Goal: Information Seeking & Learning: Find specific fact

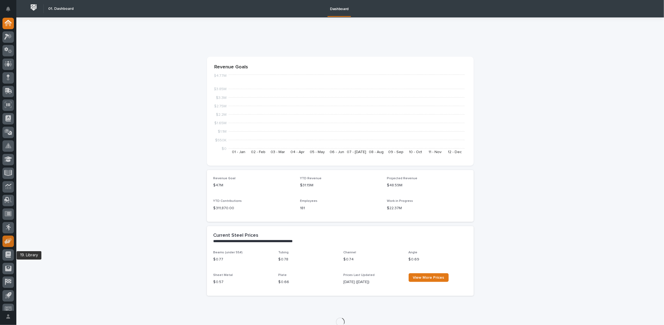
click at [8, 242] on icon at bounding box center [7, 241] width 6 height 5
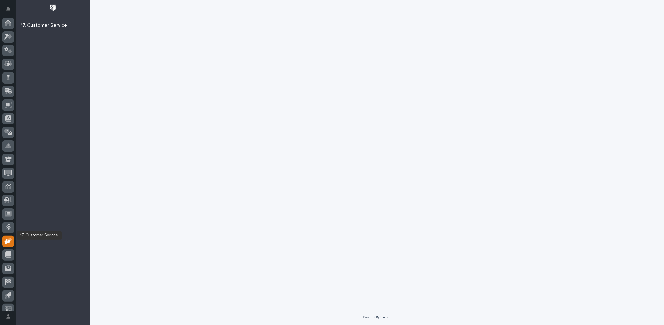
scroll to position [6, 0]
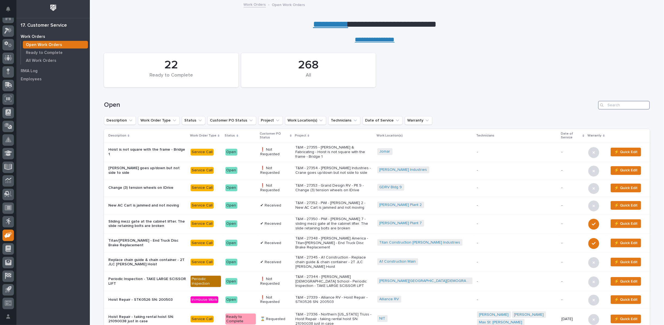
click at [610, 103] on input "Search" at bounding box center [624, 105] width 52 height 9
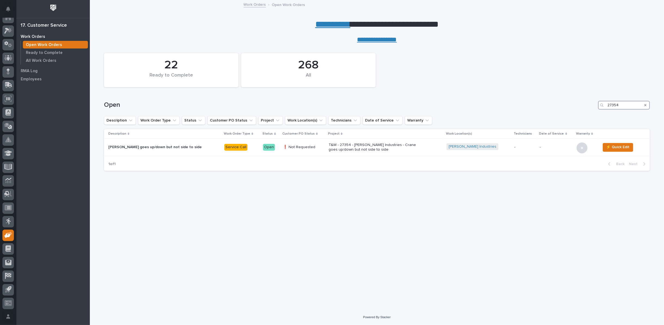
type input "27354"
drag, startPoint x: 366, startPoint y: 148, endPoint x: 359, endPoint y: 147, distance: 6.7
click at [359, 147] on p "T&M - 27354 - Lyons Industries - Crane goes up/down but not side to side" at bounding box center [375, 147] width 95 height 9
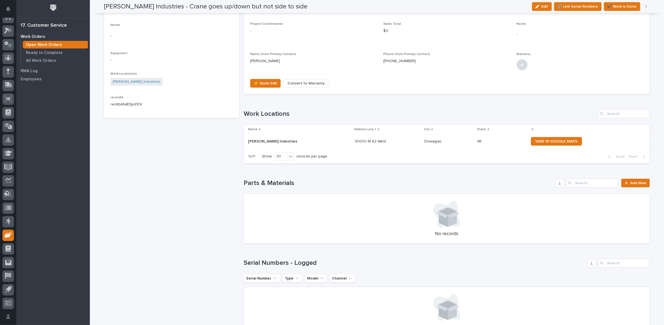
scroll to position [272, 0]
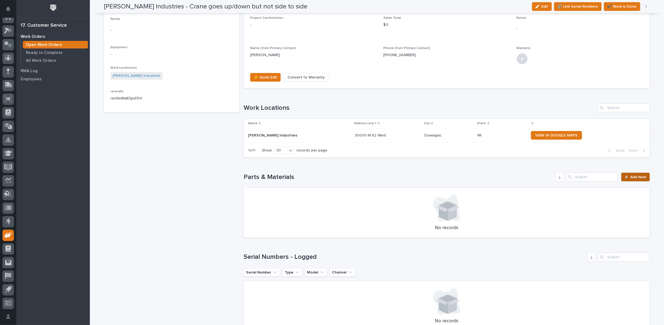
click at [630, 175] on span "Add New" at bounding box center [638, 177] width 16 height 4
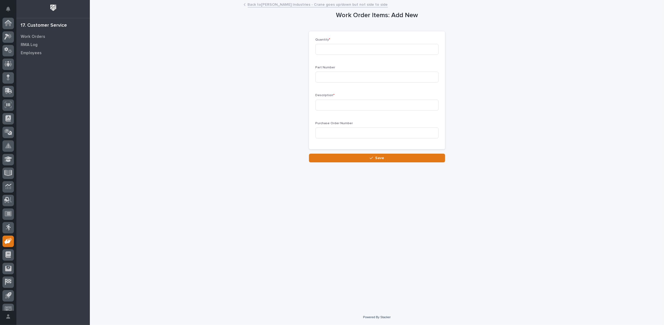
scroll to position [6, 0]
click at [358, 49] on input at bounding box center [376, 49] width 123 height 11
type input "1"
type input "s"
type input "SMT10VSL"
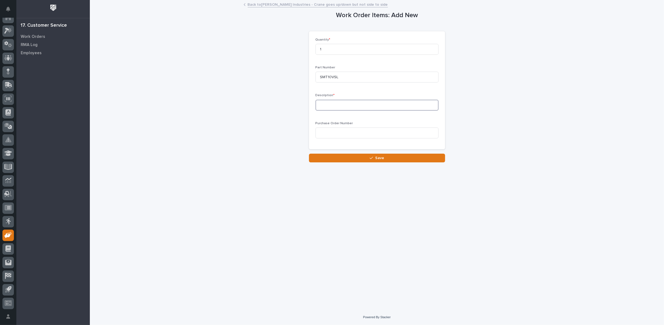
click at [368, 104] on input at bounding box center [376, 105] width 123 height 11
type input "Motorized Trolley"
click at [379, 155] on button "Save" at bounding box center [377, 157] width 136 height 9
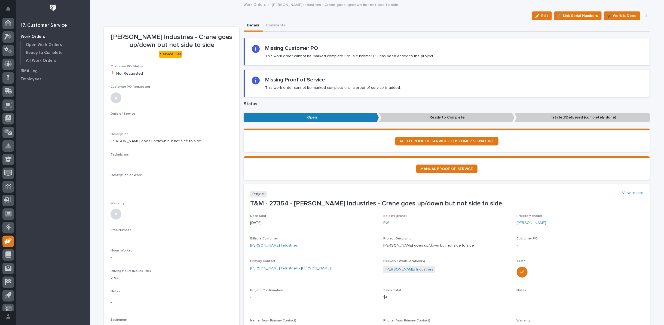
scroll to position [6, 0]
click at [257, 5] on link "Work Orders" at bounding box center [254, 4] width 22 height 6
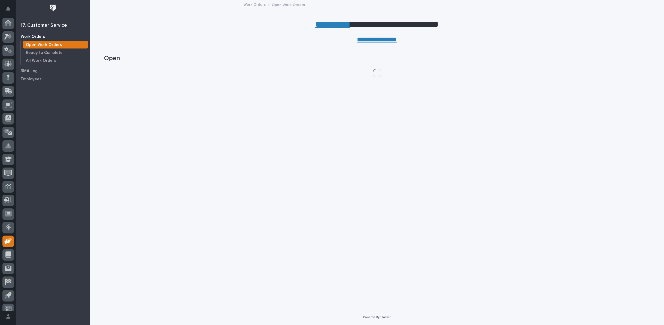
scroll to position [6, 0]
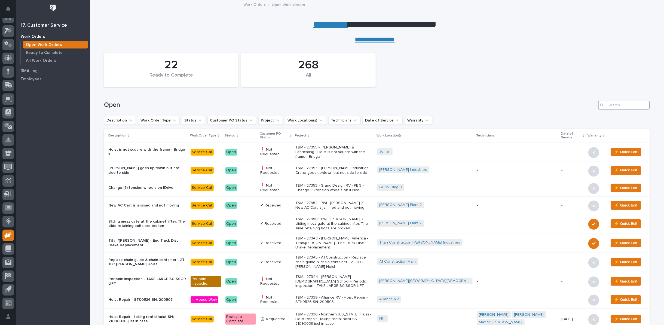
click at [611, 104] on input "Search" at bounding box center [624, 105] width 52 height 9
click at [334, 312] on p "T&M - 27336 - Northern Indiana Truss - Hoist Repair - taking rental hoist SN: 2…" at bounding box center [334, 319] width 78 height 14
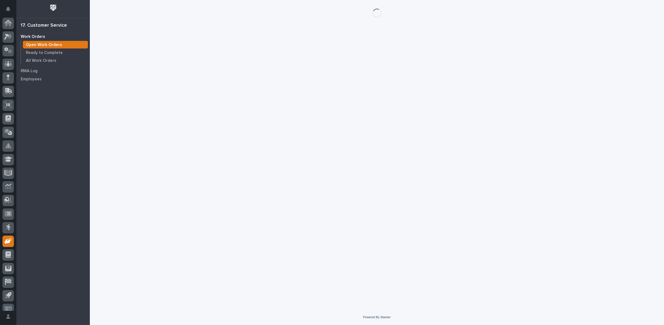
scroll to position [6, 0]
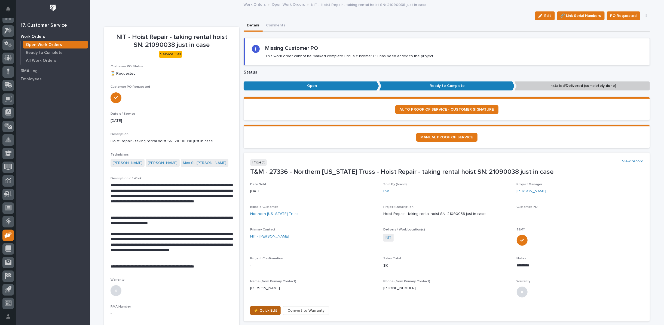
click at [260, 310] on span "⚡ Quick Edit" at bounding box center [265, 310] width 23 height 7
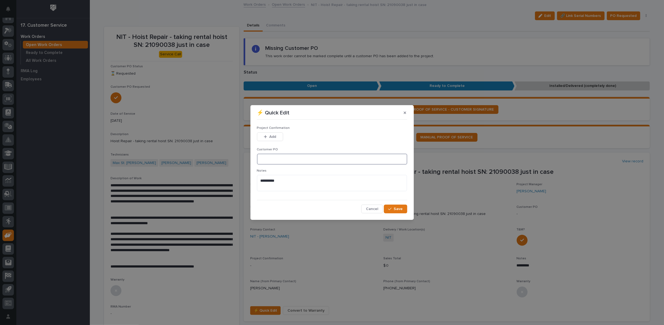
click at [270, 158] on input at bounding box center [332, 158] width 150 height 11
type input "No PO Required"
click at [266, 135] on icon "button" at bounding box center [265, 137] width 3 height 4
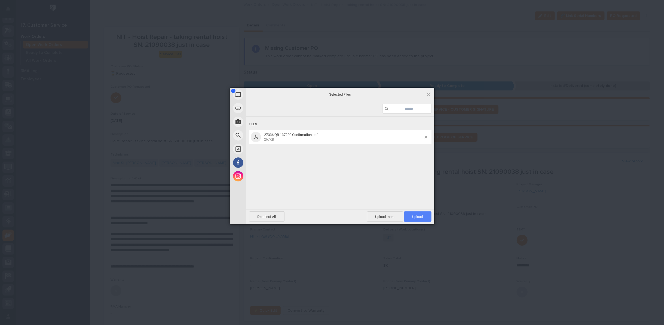
click at [416, 215] on span "Upload 1" at bounding box center [417, 216] width 11 height 4
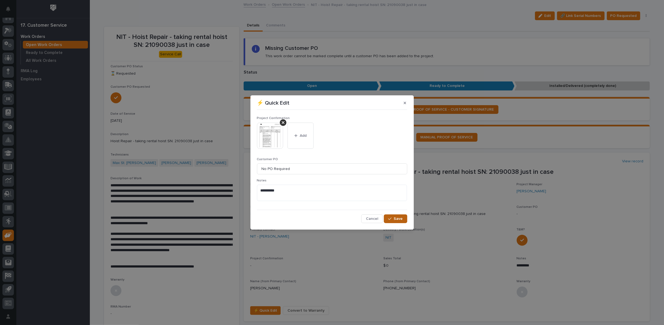
click at [401, 216] on button "Save" at bounding box center [395, 218] width 23 height 9
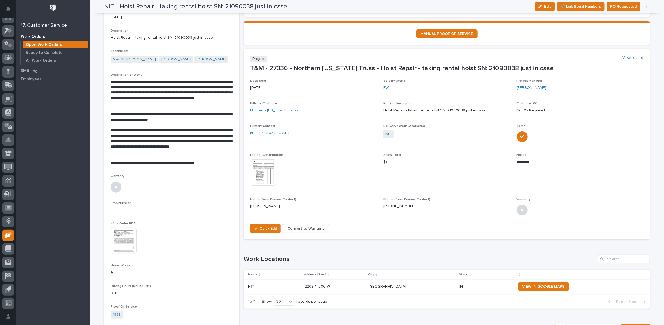
scroll to position [0, 0]
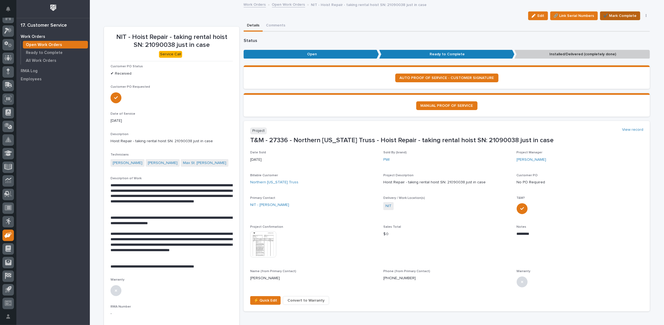
click at [625, 14] on span "✔️ Mark Complete" at bounding box center [619, 16] width 33 height 7
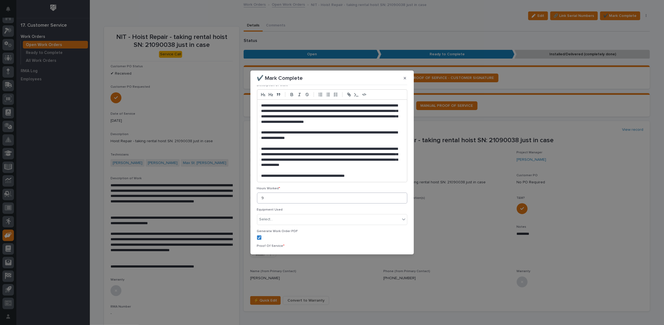
scroll to position [83, 0]
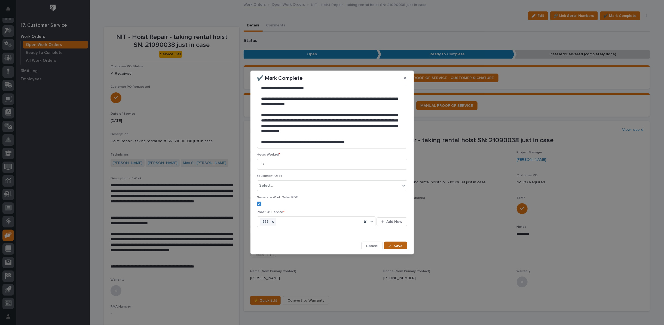
click at [388, 244] on icon "button" at bounding box center [389, 246] width 3 height 4
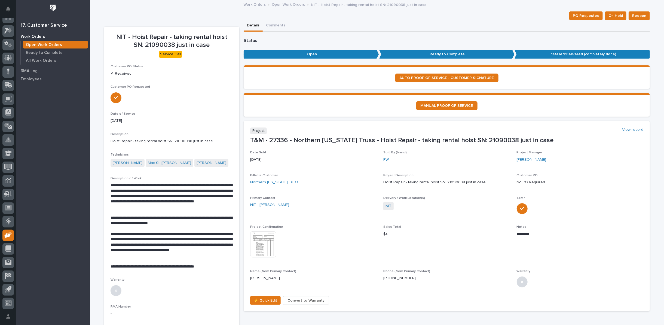
click at [282, 4] on link "Open Work Orders" at bounding box center [288, 4] width 33 height 6
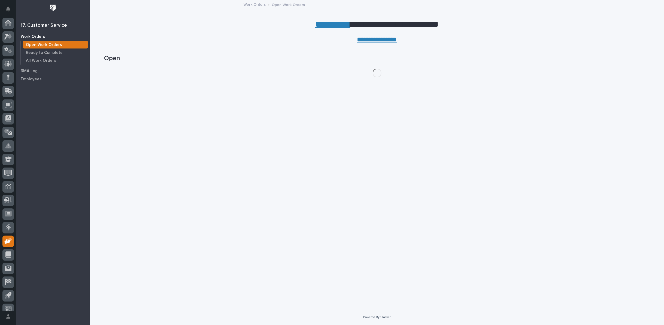
scroll to position [6, 0]
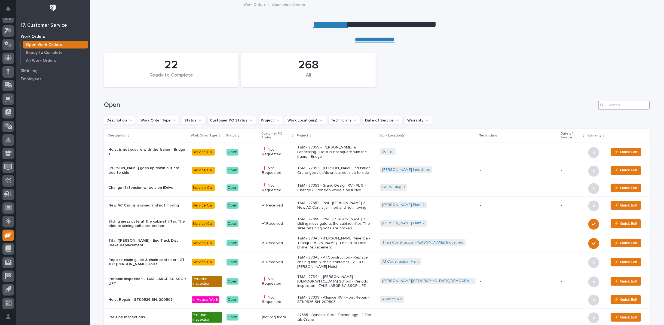
click at [638, 106] on input "Search" at bounding box center [624, 105] width 52 height 9
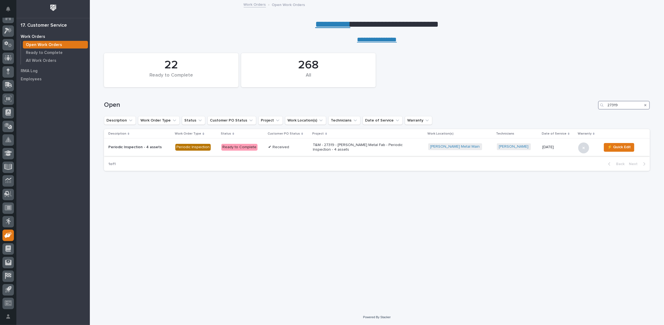
type input "27319"
click at [341, 143] on p "T&M - 27319 - Slabaugh Metal Fab - Periodic Inspection - 4 assets" at bounding box center [360, 147] width 95 height 9
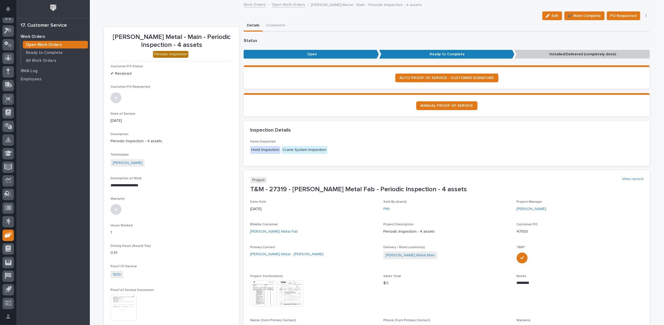
click at [645, 15] on icon "button" at bounding box center [645, 16] width 1 height 4
click at [627, 44] on span "Regenerate PDF" at bounding box center [628, 44] width 29 height 7
click at [131, 240] on img at bounding box center [123, 242] width 26 height 26
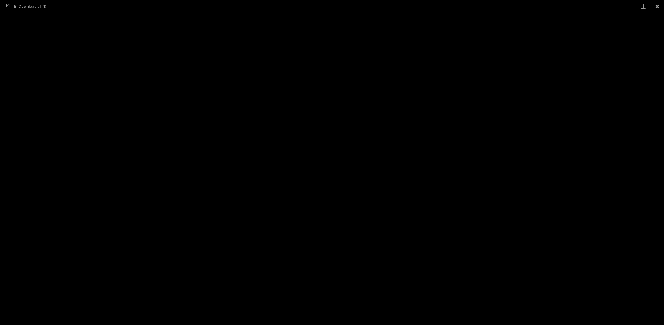
click at [657, 6] on button "Close gallery" at bounding box center [657, 6] width 14 height 13
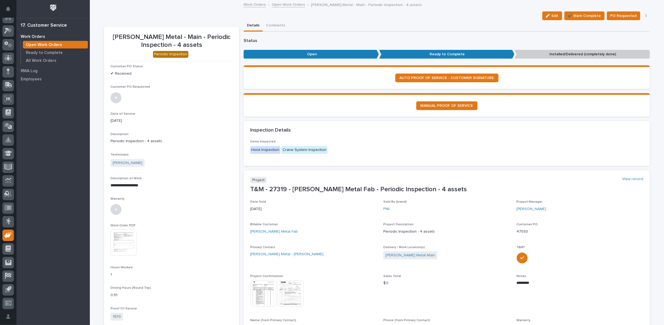
click at [291, 3] on link "Open Work Orders" at bounding box center [288, 4] width 33 height 6
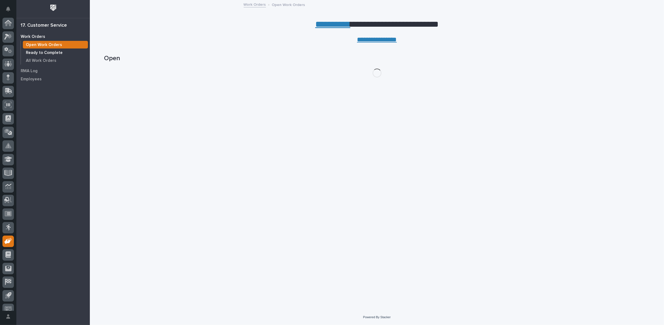
scroll to position [6, 0]
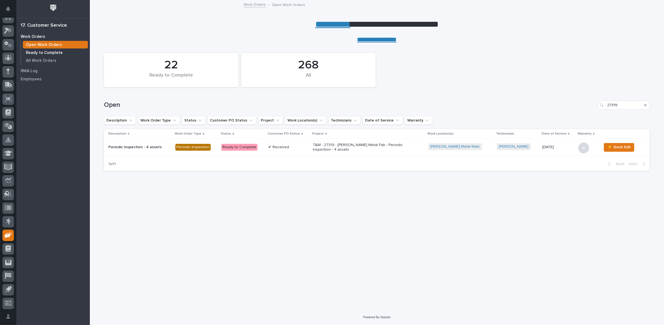
click at [46, 53] on p "Ready to Complete" at bounding box center [44, 52] width 37 height 5
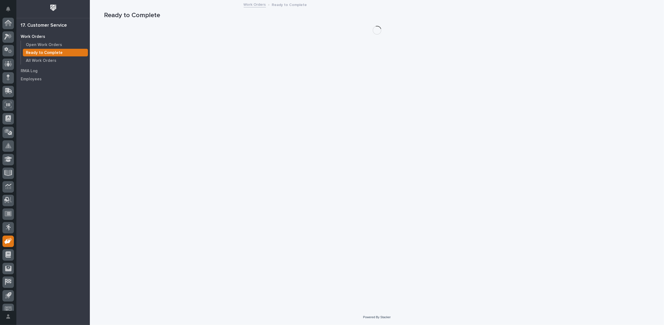
scroll to position [6, 0]
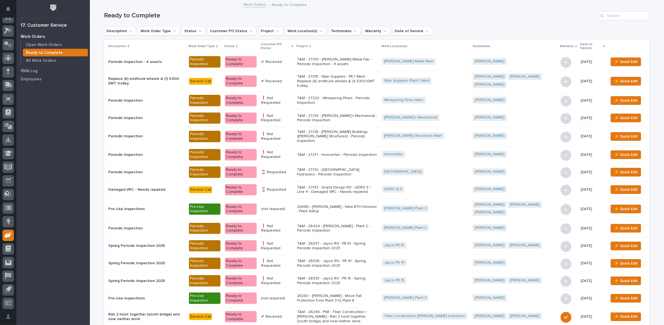
click at [293, 45] on div "Customer PO Status" at bounding box center [276, 46] width 33 height 10
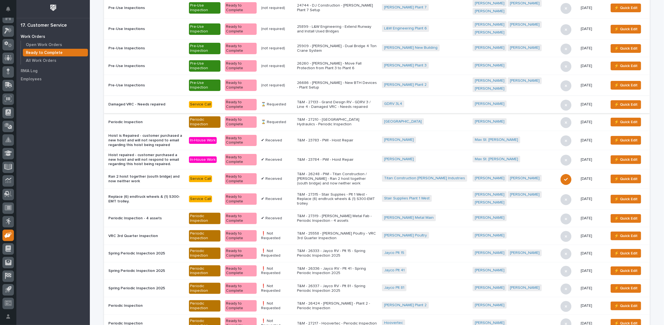
scroll to position [60, 0]
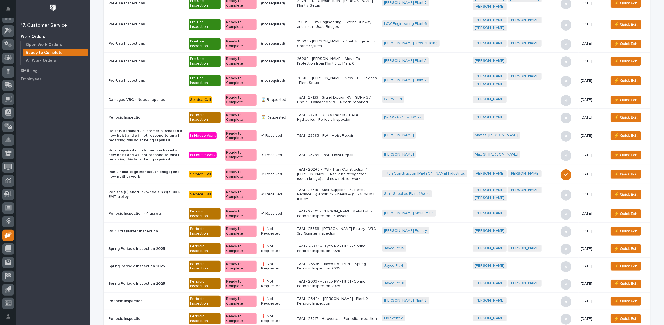
click at [369, 187] on p "T&M - 27315 - Stair Supplies - Plt 1 West - Replace (6) endtruck wheels & (1) S…" at bounding box center [337, 194] width 81 height 14
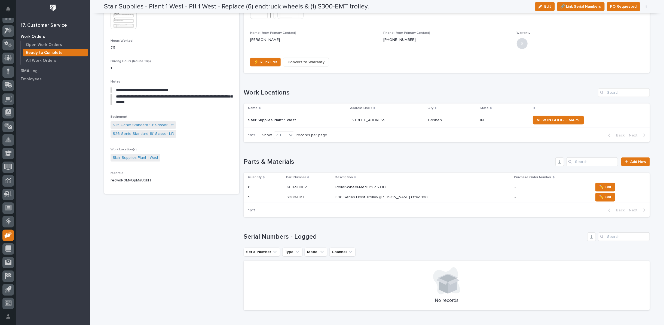
scroll to position [272, 0]
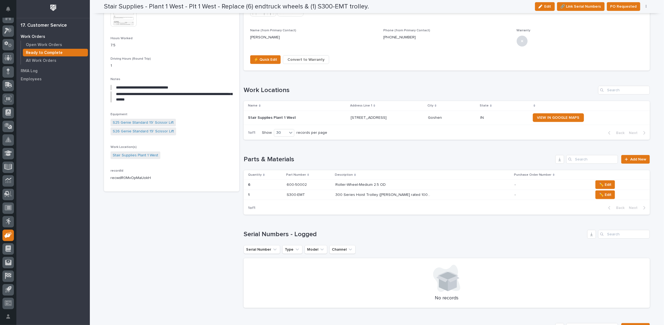
click at [363, 183] on p "Roller-Wheel-Medium 2.5 OD" at bounding box center [360, 184] width 51 height 6
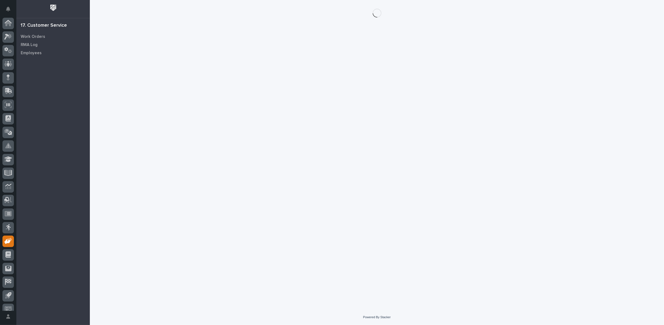
scroll to position [6, 0]
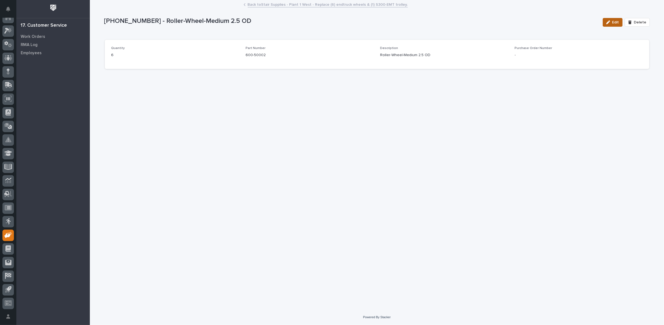
click at [615, 21] on span "Edit" at bounding box center [615, 22] width 7 height 5
drag, startPoint x: 124, startPoint y: 58, endPoint x: 100, endPoint y: 60, distance: 24.2
click at [100, 60] on div "Loading... Saving… Loading... Saving… (6) 600-50002 - Roller-Wheel-Medium 2.5 O…" at bounding box center [377, 155] width 574 height 308
type input "2"
type input "S300-ETK"
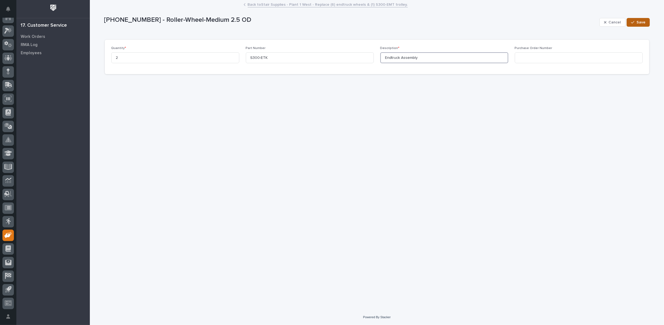
type input "Endtruck Assembly"
click at [638, 22] on span "Save" at bounding box center [640, 22] width 9 height 5
click at [281, 3] on link "Back to Stair Supplies - Plant 1 West - Replace (6) endtruck wheels & (1) S300-…" at bounding box center [328, 4] width 160 height 6
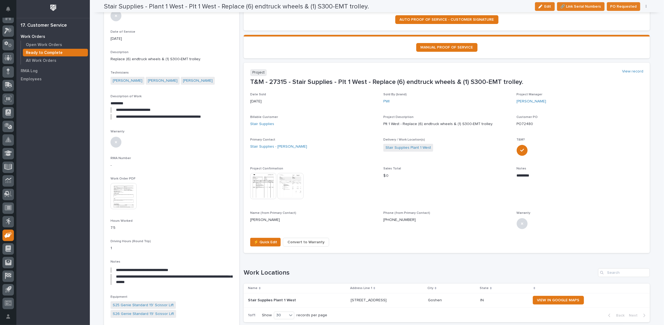
scroll to position [91, 0]
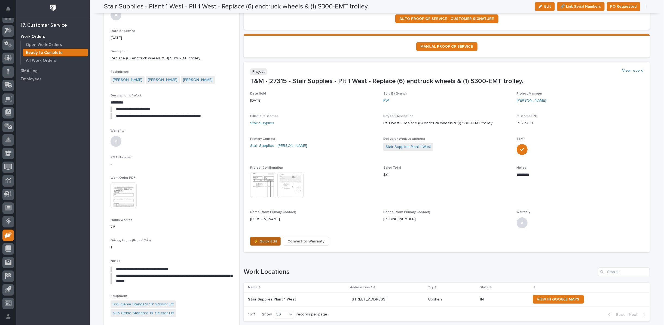
click at [261, 239] on span "⚡ Quick Edit" at bounding box center [265, 241] width 23 height 7
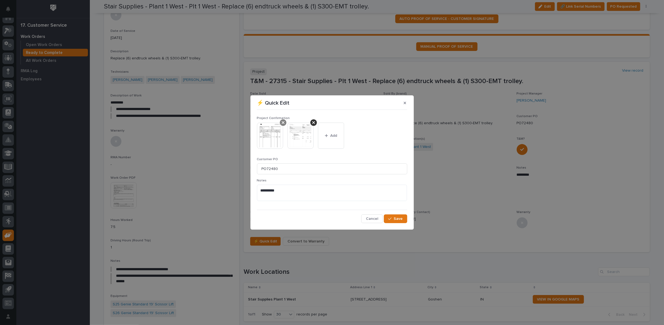
click at [280, 123] on div at bounding box center [283, 122] width 7 height 7
click at [299, 133] on button "Add" at bounding box center [300, 135] width 26 height 26
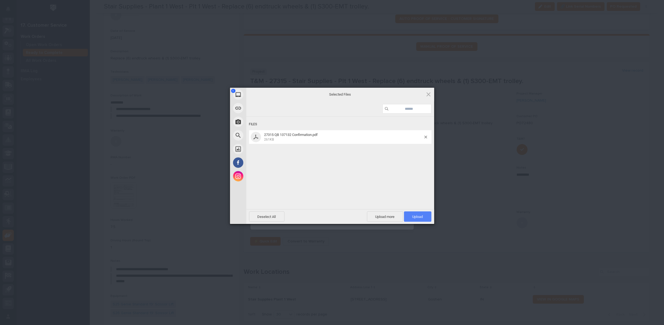
click at [411, 215] on span "Upload 1" at bounding box center [417, 216] width 27 height 10
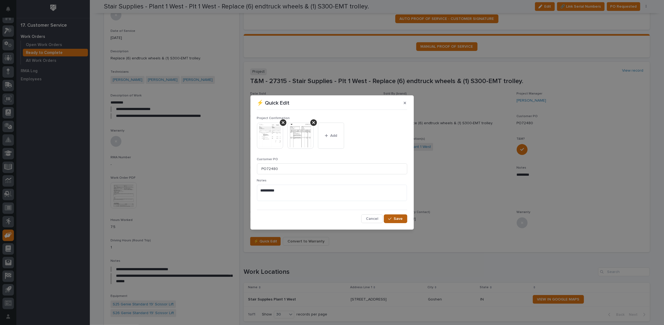
click at [395, 219] on span "Save" at bounding box center [398, 218] width 9 height 5
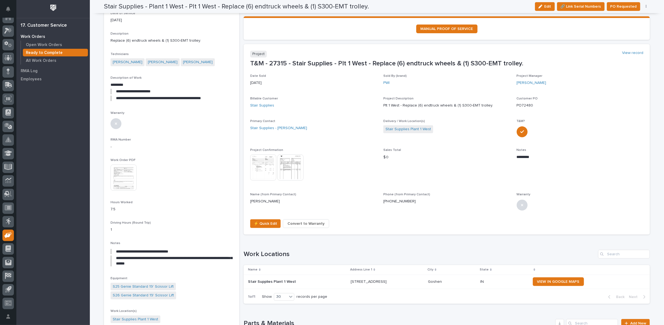
scroll to position [0, 0]
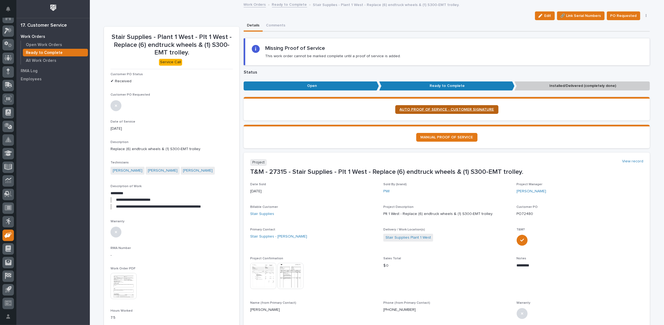
click at [445, 108] on span "AUTO PROOF OF SERVICE - CUSTOMER SIGNATURE" at bounding box center [446, 109] width 94 height 4
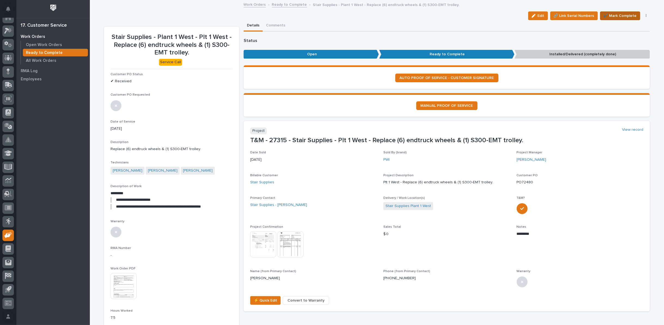
click at [617, 13] on span "✔️ Mark Complete" at bounding box center [619, 16] width 33 height 7
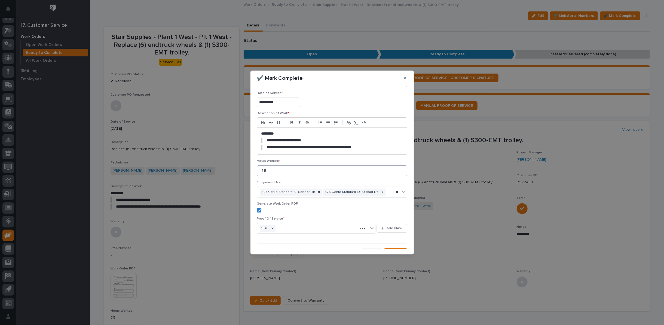
scroll to position [28, 0]
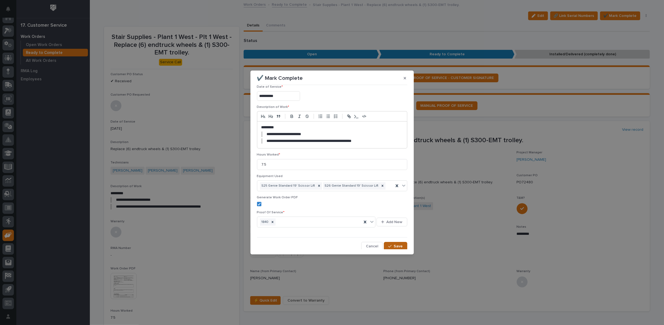
click at [390, 246] on div "button" at bounding box center [390, 246] width 5 height 4
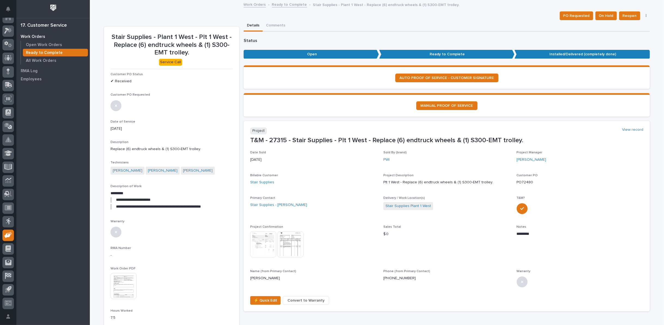
click at [288, 4] on link "Ready to Complete" at bounding box center [289, 4] width 35 height 6
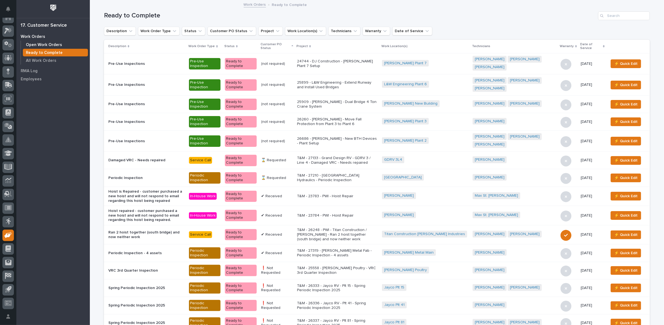
click at [46, 46] on p "Open Work Orders" at bounding box center [44, 44] width 36 height 5
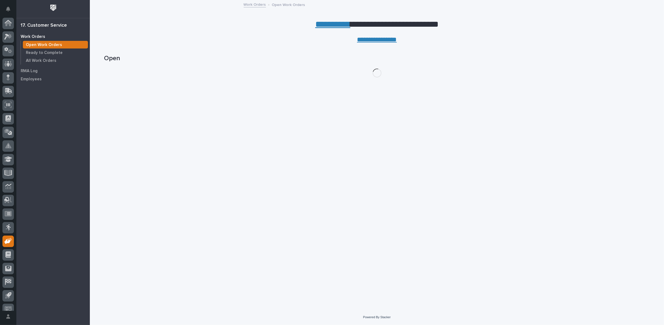
scroll to position [6, 0]
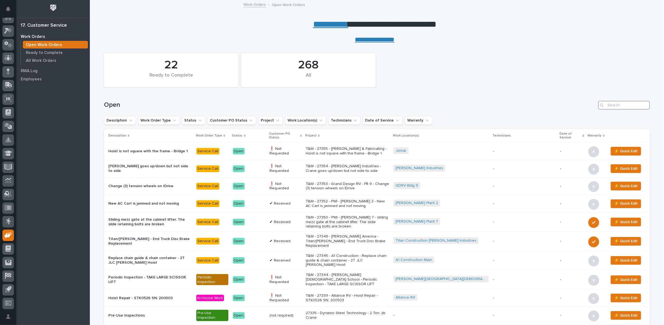
click at [612, 101] on input "Search" at bounding box center [624, 105] width 52 height 9
type input "27355"
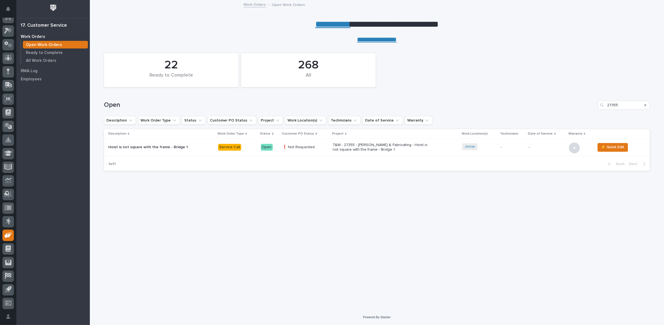
click at [372, 147] on p "T&M - 27355 - Jomar Machining & Fabricating - Hoist is not square with the fram…" at bounding box center [379, 147] width 95 height 9
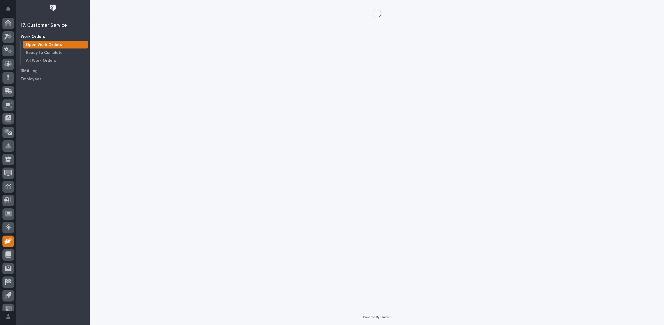
scroll to position [6, 0]
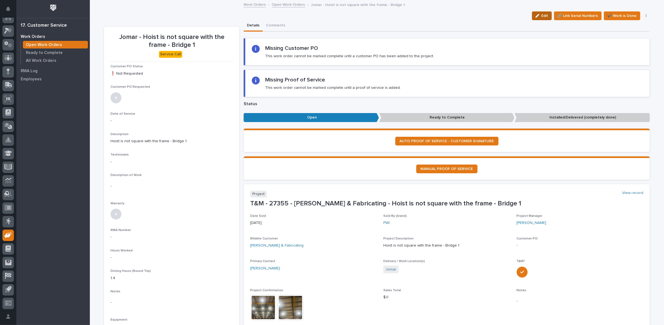
drag, startPoint x: 541, startPoint y: 14, endPoint x: 144, endPoint y: 98, distance: 406.4
click at [541, 14] on span "Edit" at bounding box center [544, 15] width 7 height 5
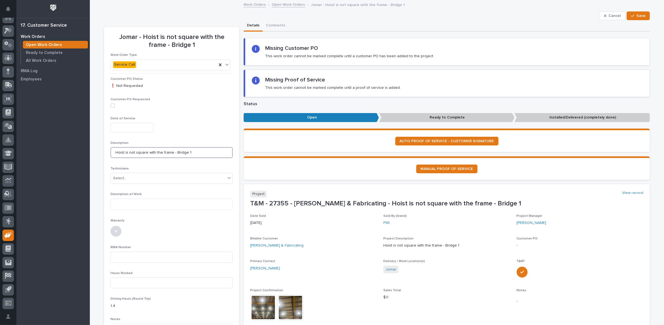
drag, startPoint x: 121, startPoint y: 152, endPoint x: 108, endPoint y: 149, distance: 13.4
click at [110, 149] on input "Hoist is not square with the frame - Bridge 1" at bounding box center [171, 152] width 122 height 11
drag, startPoint x: 129, startPoint y: 152, endPoint x: 172, endPoint y: 154, distance: 42.5
click at [172, 154] on input "Bridge is not square with the frame - Bridge 1" at bounding box center [171, 152] width 122 height 11
drag, startPoint x: 113, startPoint y: 151, endPoint x: 200, endPoint y: 152, distance: 87.1
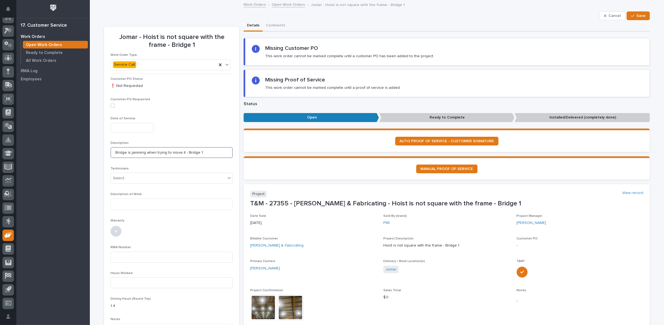
click at [200, 152] on input "Bridge is jamming when trying to move it - Bridge 1" at bounding box center [171, 152] width 122 height 11
type input "Bridge is jamming when trying to move it - Bridge 1"
click at [636, 14] on span "Save" at bounding box center [640, 15] width 9 height 5
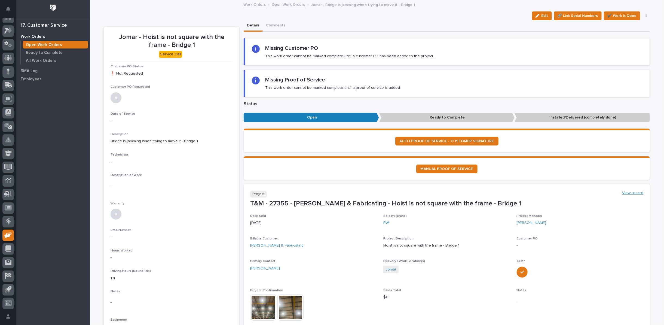
click at [624, 191] on link "View record" at bounding box center [632, 192] width 21 height 5
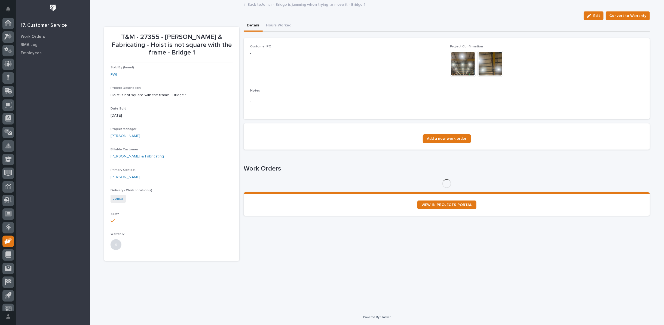
scroll to position [6, 0]
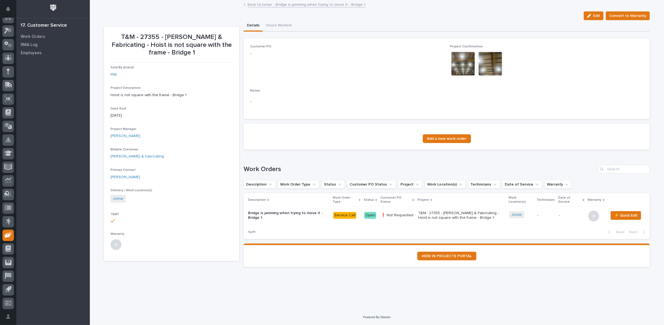
drag, startPoint x: 589, startPoint y: 15, endPoint x: 206, endPoint y: 72, distance: 387.5
click at [589, 15] on button "Edit" at bounding box center [593, 15] width 20 height 9
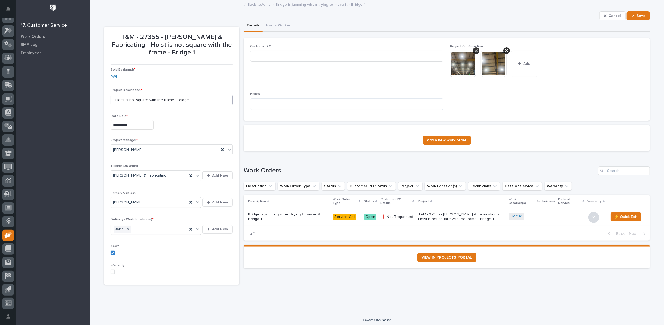
drag, startPoint x: 113, startPoint y: 99, endPoint x: 198, endPoint y: 100, distance: 85.2
click at [198, 100] on input "Hoist is not square with the frame - Bridge 1" at bounding box center [171, 99] width 122 height 11
paste input "Bridge is jamming when trying to move it"
type input "Bridge is jamming when trying to move it - Bridge 1"
click at [631, 16] on icon "button" at bounding box center [632, 15] width 3 height 2
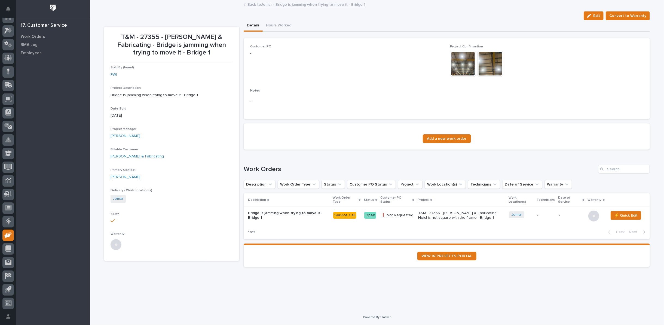
click at [487, 57] on img at bounding box center [490, 64] width 26 height 26
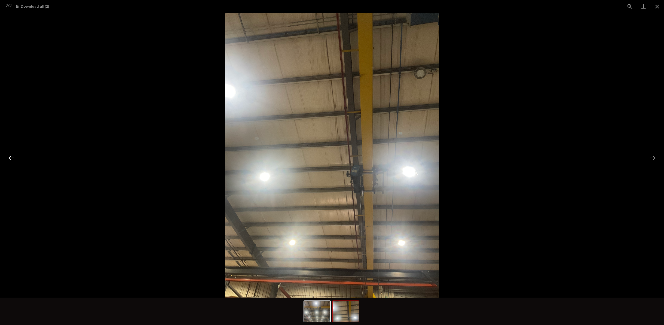
click at [10, 159] on button "Previous slide" at bounding box center [10, 157] width 11 height 11
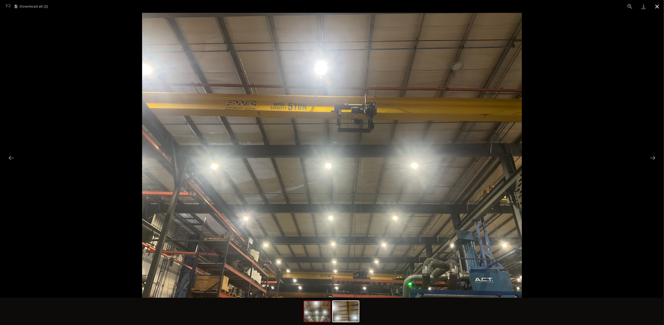
click at [656, 5] on button "Close gallery" at bounding box center [657, 6] width 14 height 13
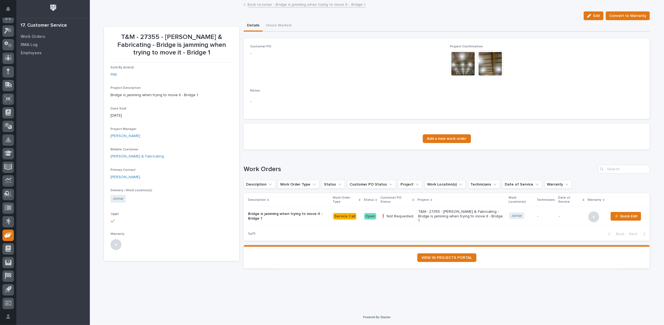
click at [259, 5] on link "Back to Jomar - Bridge is jamming when trying to move it - Bridge 1" at bounding box center [307, 4] width 118 height 6
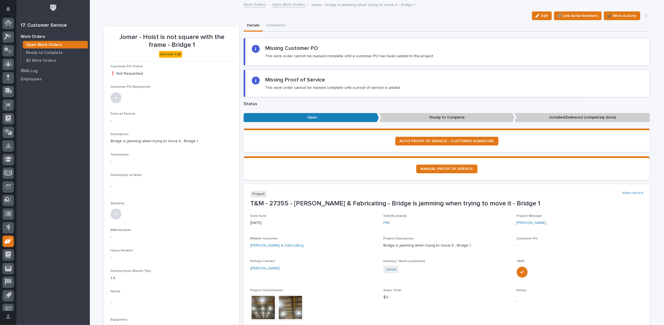
scroll to position [6, 0]
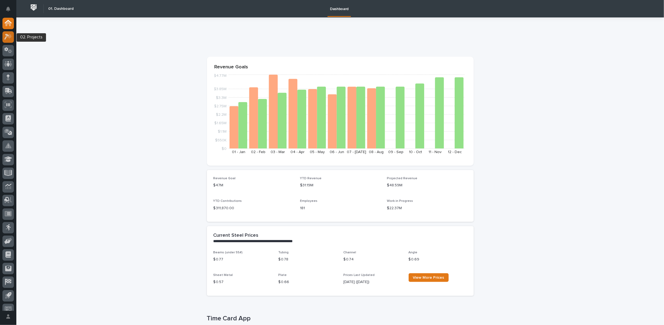
click at [7, 37] on icon at bounding box center [9, 35] width 5 height 5
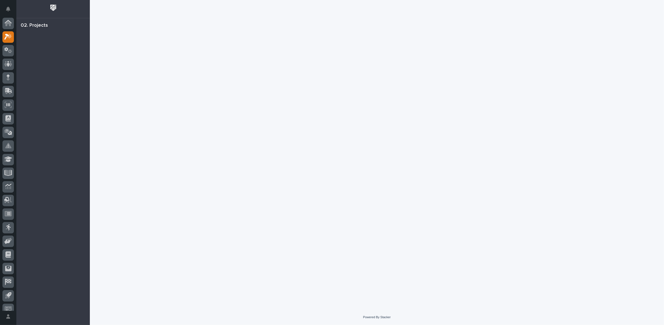
scroll to position [6, 0]
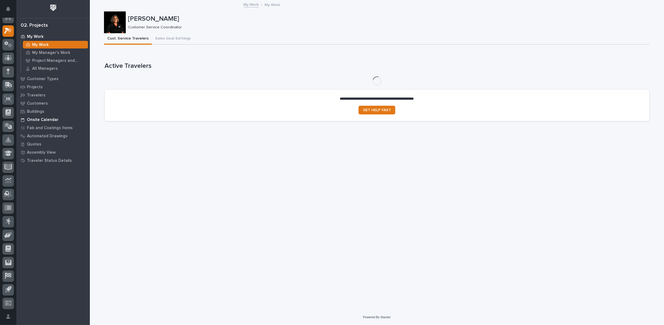
click at [41, 119] on p "Onsite Calendar" at bounding box center [43, 119] width 32 height 5
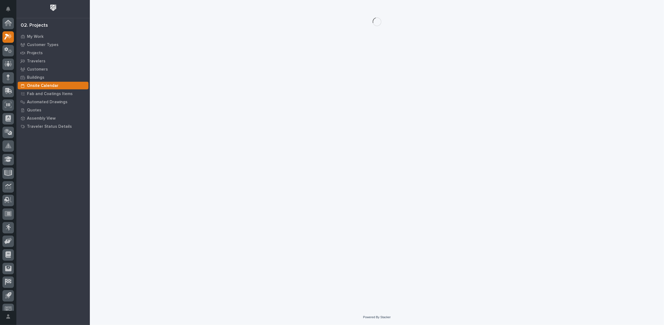
scroll to position [6, 0]
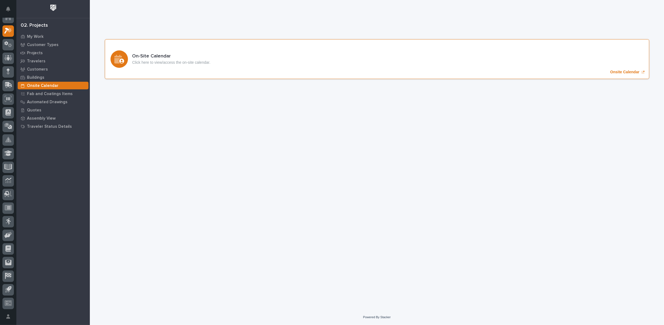
click at [624, 72] on p "Onsite Calendar" at bounding box center [624, 72] width 29 height 5
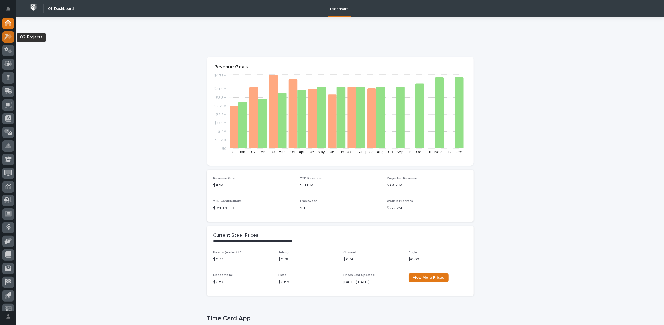
click at [4, 35] on div at bounding box center [7, 36] width 11 height 11
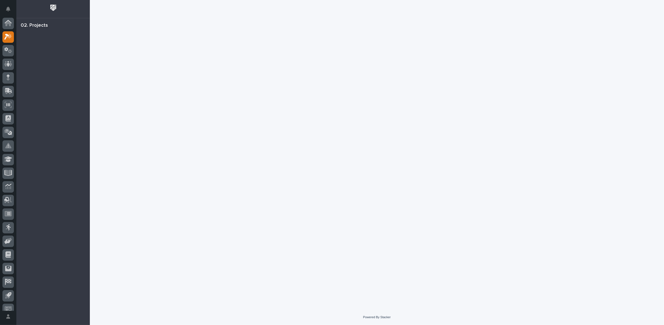
scroll to position [6, 0]
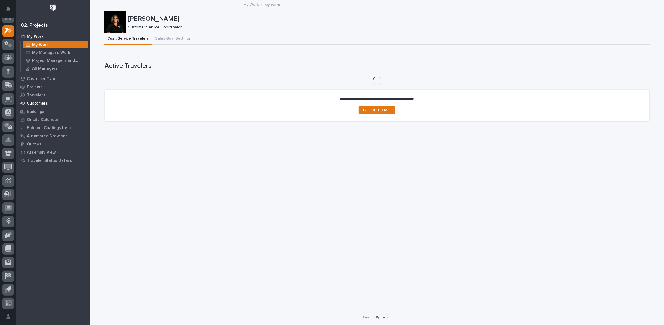
click at [38, 103] on p "Customers" at bounding box center [37, 103] width 21 height 5
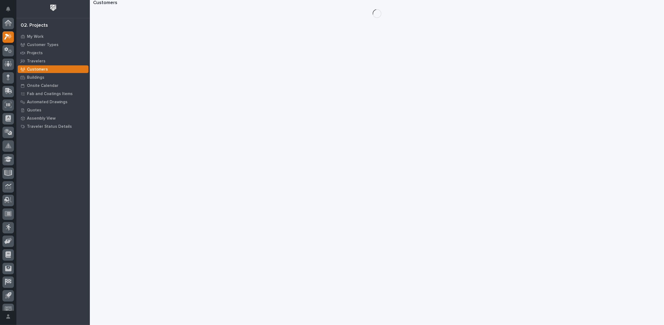
scroll to position [6, 0]
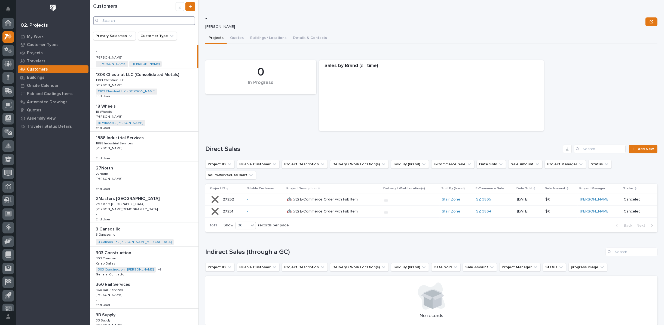
click at [112, 21] on input "Search" at bounding box center [144, 20] width 102 height 9
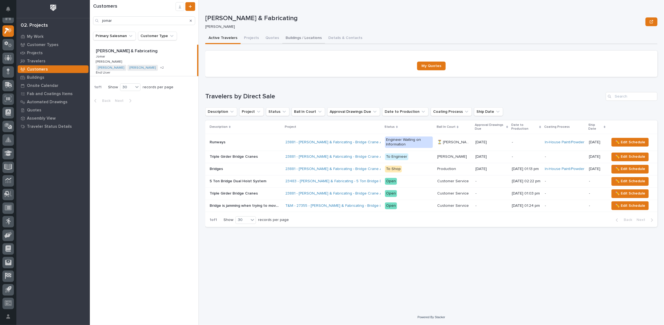
click at [290, 38] on button "Buildings / Locations" at bounding box center [303, 38] width 43 height 11
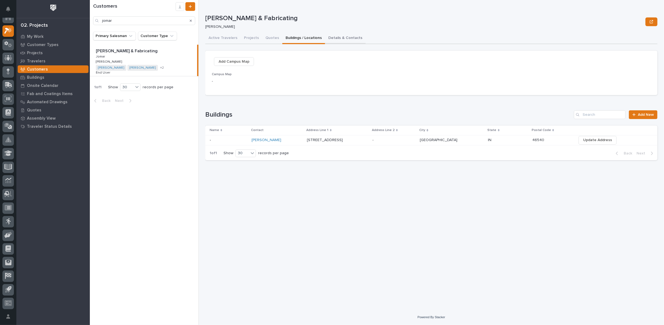
click at [327, 38] on button "Details & Contacts" at bounding box center [345, 38] width 41 height 11
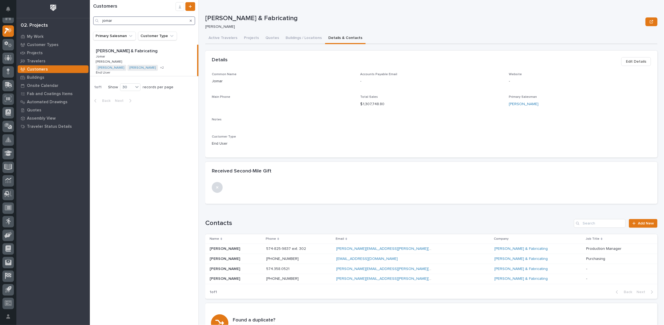
drag, startPoint x: 117, startPoint y: 20, endPoint x: 80, endPoint y: 23, distance: 37.1
click at [90, 23] on div "My Settings Log Out 02. Projects My Work Customer Types Projects Travelers Cust…" at bounding box center [377, 162] width 574 height 325
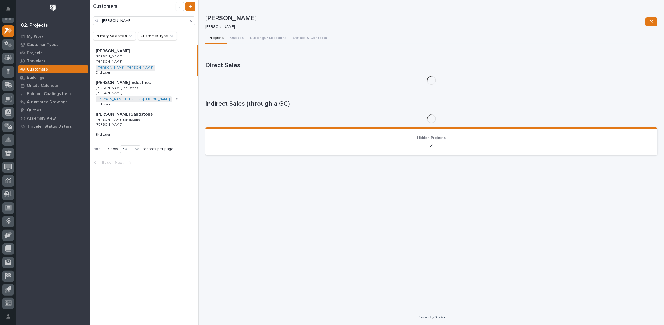
click at [175, 92] on div "Lyons Industries Lyons Industries Lyons Industries Lyons Industries Ken Bajdek …" at bounding box center [144, 91] width 109 height 31
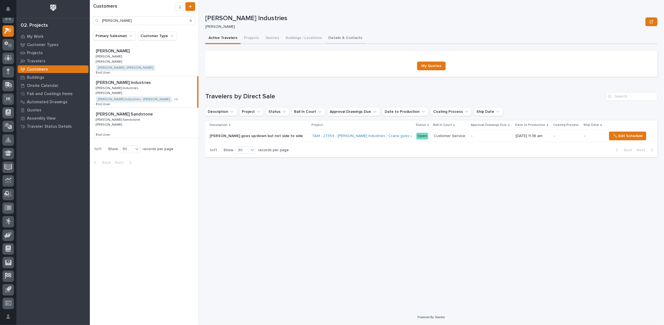
click at [325, 38] on button "Details & Contacts" at bounding box center [345, 38] width 41 height 11
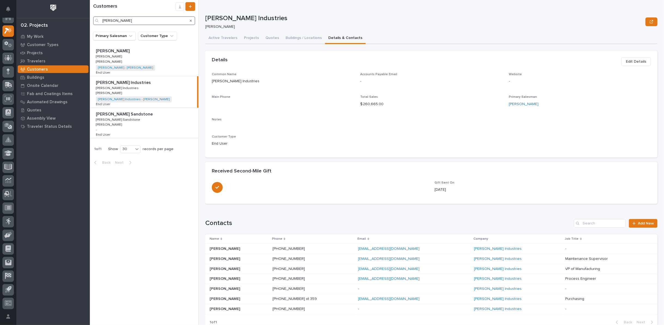
drag, startPoint x: 157, startPoint y: 22, endPoint x: -17, endPoint y: 38, distance: 174.3
click at [0, 38] on html "My Settings Log Out 02. Projects My Work Customer Types Projects Travelers Cust…" at bounding box center [332, 162] width 664 height 325
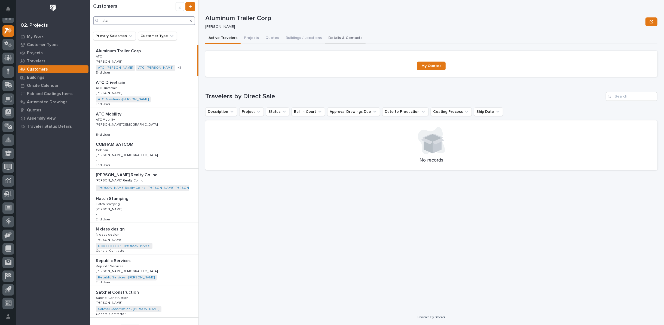
type input "atc"
click at [333, 38] on button "Details & Contacts" at bounding box center [345, 38] width 41 height 11
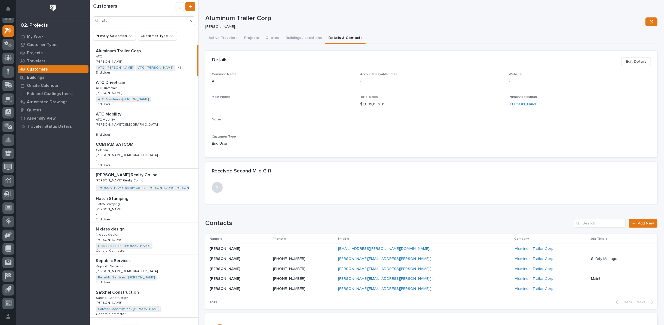
click at [218, 279] on p "[PERSON_NAME]" at bounding box center [225, 278] width 32 height 6
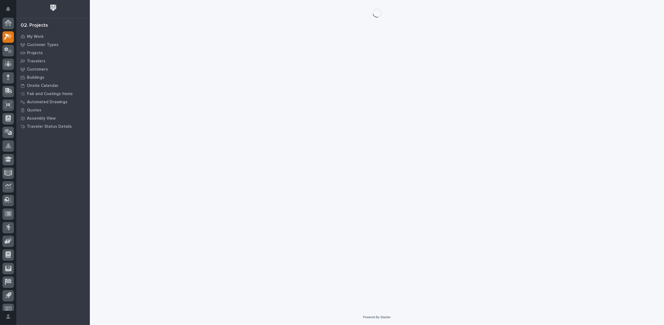
scroll to position [6, 0]
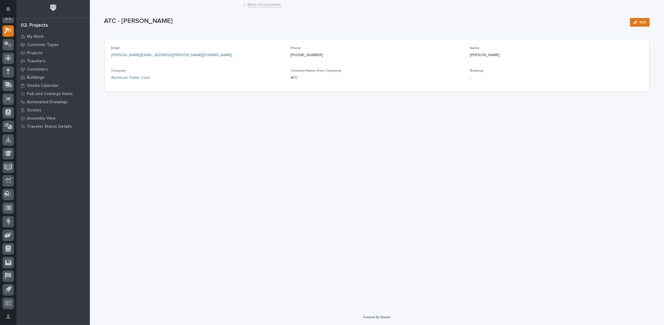
drag, startPoint x: 294, startPoint y: 55, endPoint x: 269, endPoint y: 66, distance: 27.6
click at [269, 66] on div "Email alex.kollman@atctrailers.com Phone 574-377-4846 Name Alex Kollman Company…" at bounding box center [376, 65] width 531 height 39
click at [270, 3] on link "Back to Customers" at bounding box center [264, 4] width 33 height 6
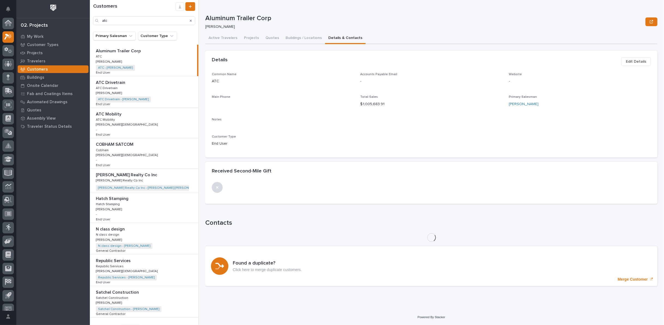
scroll to position [6, 0]
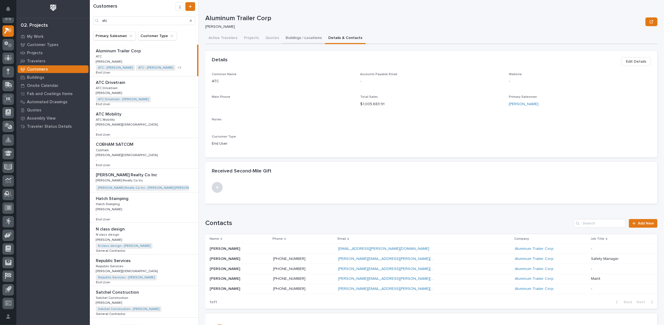
click at [297, 38] on button "Buildings / Locations" at bounding box center [303, 38] width 43 height 11
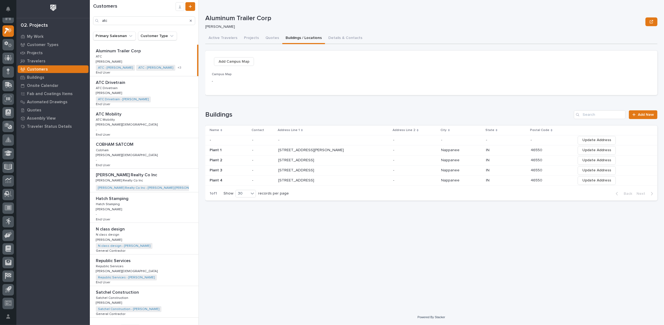
click at [288, 178] on p "5225 E Market St" at bounding box center [296, 180] width 37 height 6
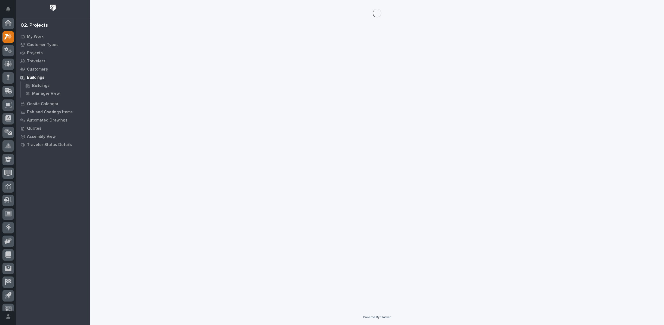
scroll to position [6, 0]
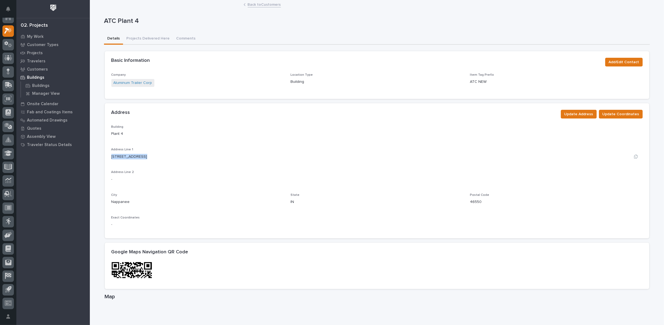
drag, startPoint x: 109, startPoint y: 155, endPoint x: 156, endPoint y: 158, distance: 46.9
click at [156, 158] on div "5225 E Market St" at bounding box center [376, 157] width 531 height 6
copy p "5225 E Market St"
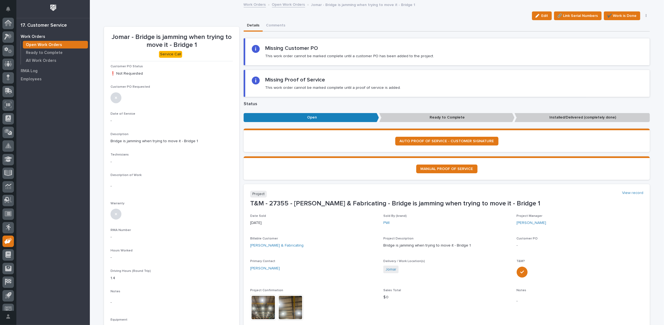
scroll to position [6, 0]
click at [291, 3] on link "Open Work Orders" at bounding box center [288, 4] width 33 height 6
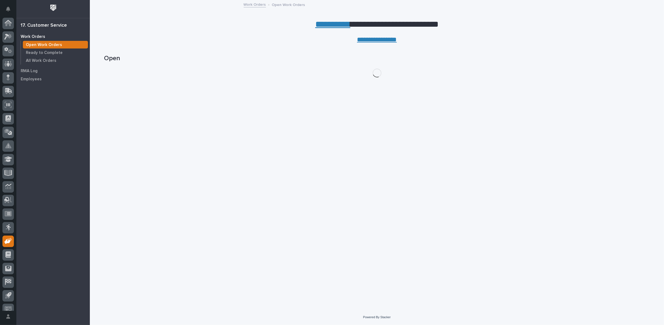
scroll to position [6, 0]
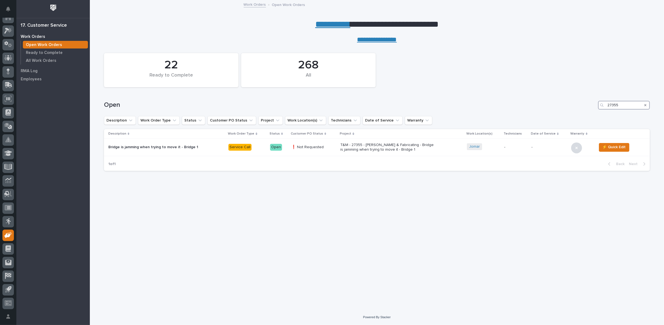
drag, startPoint x: 628, startPoint y: 104, endPoint x: 564, endPoint y: 106, distance: 64.5
click at [567, 107] on div "Open 27355" at bounding box center [376, 105] width 545 height 9
type input "27245"
click at [358, 145] on p "27245 - Aluminum Trailer Corp - Add Pneumatic Feet to Work Platform" at bounding box center [379, 147] width 95 height 9
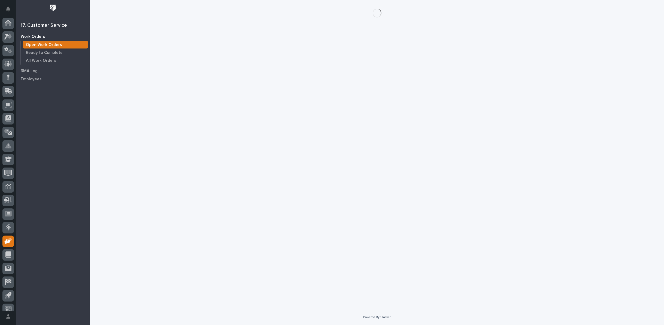
scroll to position [6, 0]
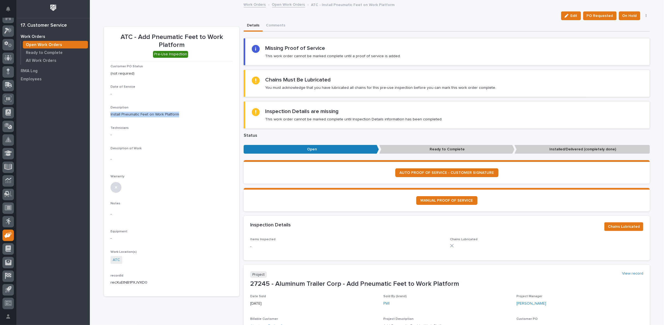
drag, startPoint x: 108, startPoint y: 114, endPoint x: 176, endPoint y: 114, distance: 67.5
click at [176, 114] on p "Install Pneumatic Feet on Work Platform" at bounding box center [171, 115] width 122 height 6
copy p "Install Pneumatic Feet on Work Platform"
click at [194, 106] on p "Description" at bounding box center [171, 108] width 122 height 4
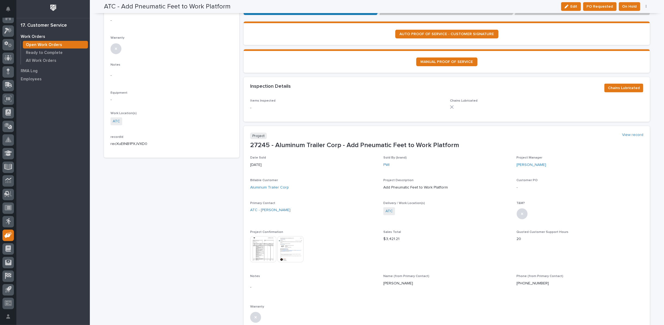
scroll to position [151, 0]
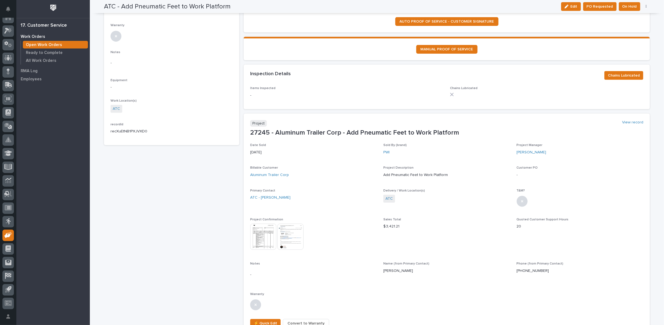
click at [261, 236] on img at bounding box center [263, 236] width 26 height 26
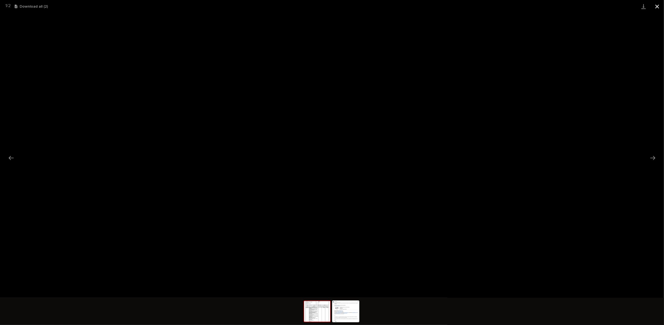
click at [658, 5] on button "Close gallery" at bounding box center [657, 6] width 14 height 13
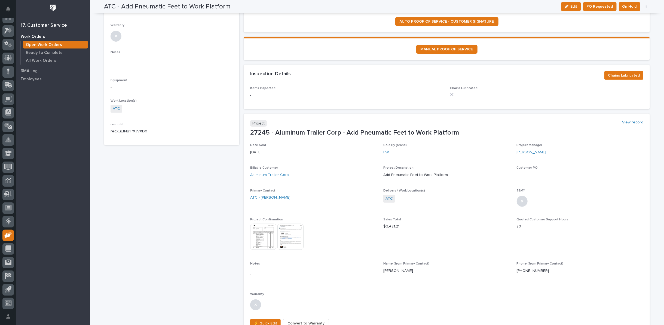
scroll to position [0, 0]
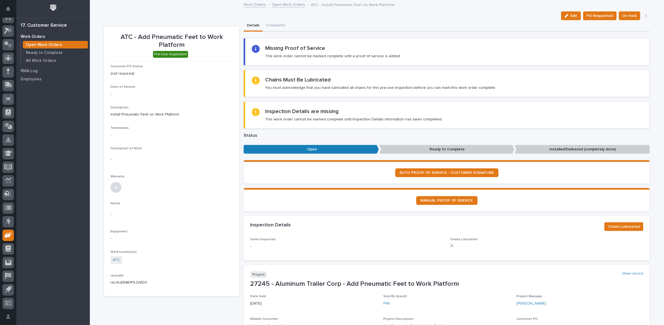
click at [284, 4] on link "Open Work Orders" at bounding box center [288, 4] width 33 height 6
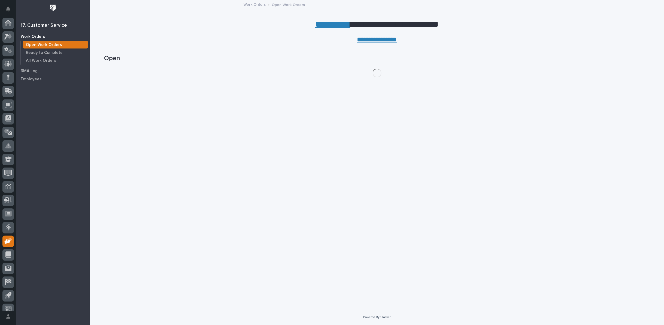
scroll to position [6, 0]
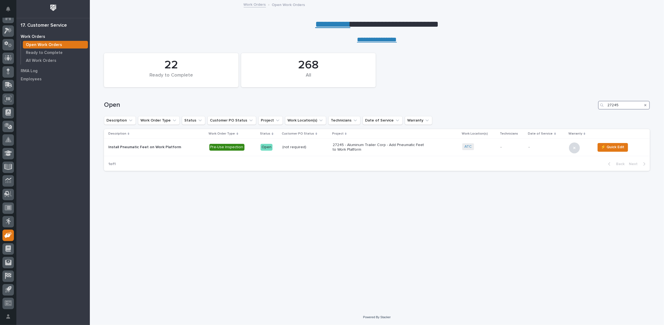
drag, startPoint x: 622, startPoint y: 104, endPoint x: 564, endPoint y: 105, distance: 57.9
click at [568, 105] on div "Open 27245" at bounding box center [376, 105] width 545 height 9
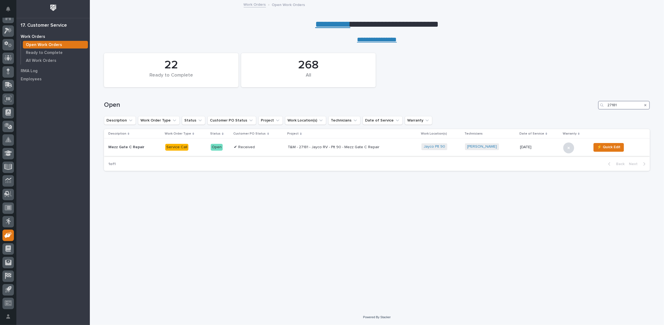
type input "27181"
click at [320, 147] on p "T&M - 27181 - Jayco RV - Plt 90 - Mezz Gate C Repair" at bounding box center [335, 147] width 95 height 5
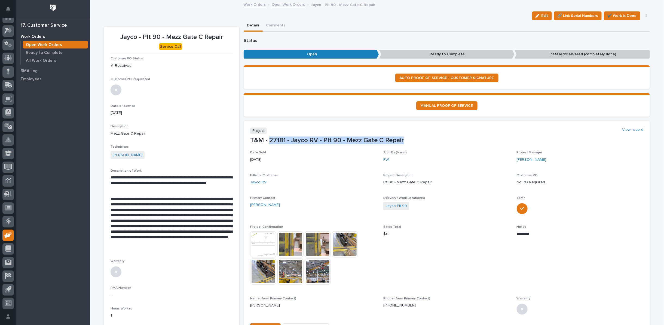
drag, startPoint x: 267, startPoint y: 139, endPoint x: 401, endPoint y: 138, distance: 134.1
click at [401, 138] on p "T&M - 27181 - Jayco RV - Plt 90 - Mezz Gate C Repair" at bounding box center [446, 140] width 393 height 8
copy p "27181 - Jayco RV - Plt 90 - Mezz Gate C Repair"
